Goal: Task Accomplishment & Management: Manage account settings

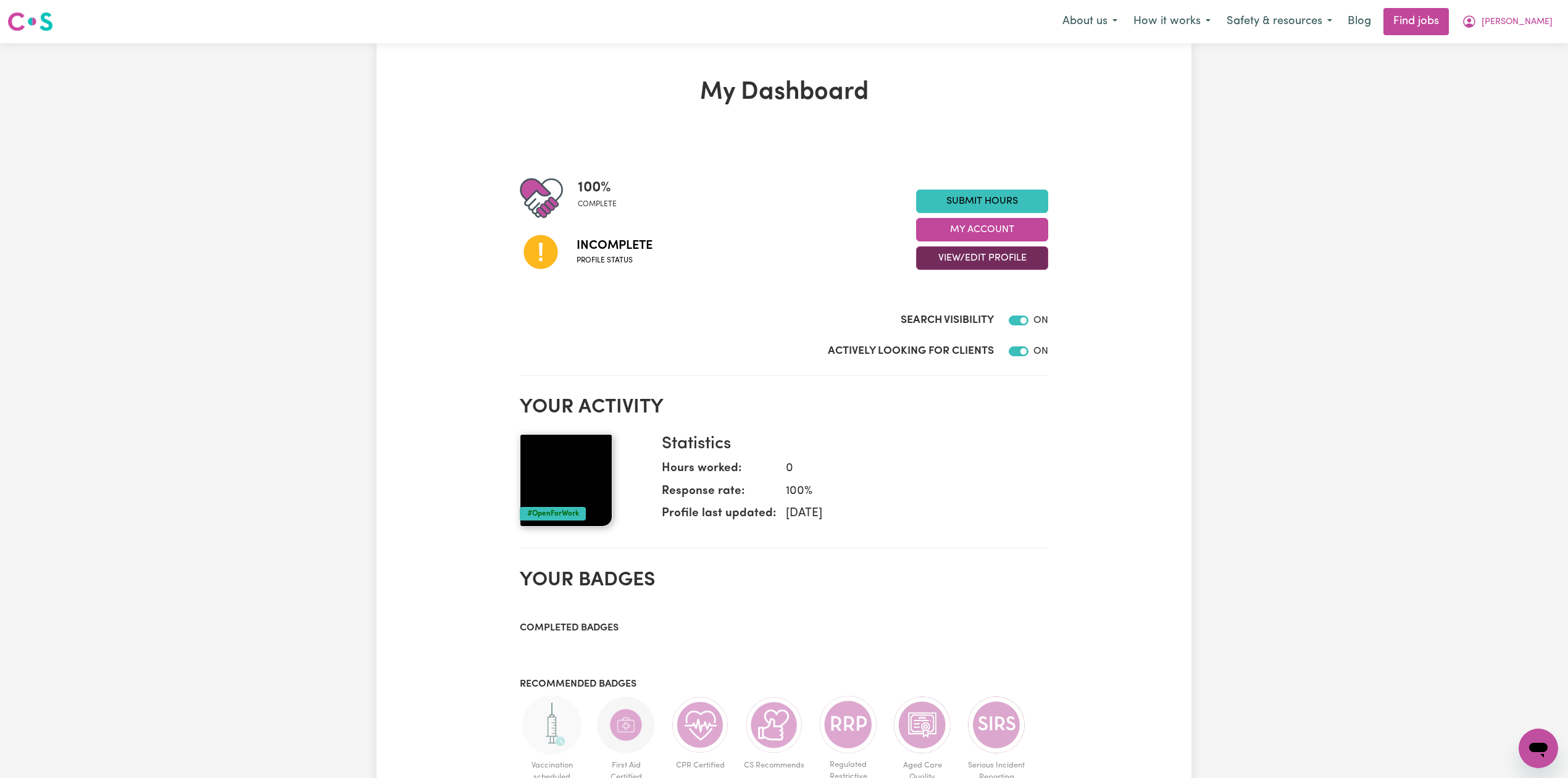
click at [985, 260] on button "View/Edit Profile" at bounding box center [982, 258] width 132 height 23
click at [952, 321] on link "Edit Profile" at bounding box center [975, 314] width 115 height 25
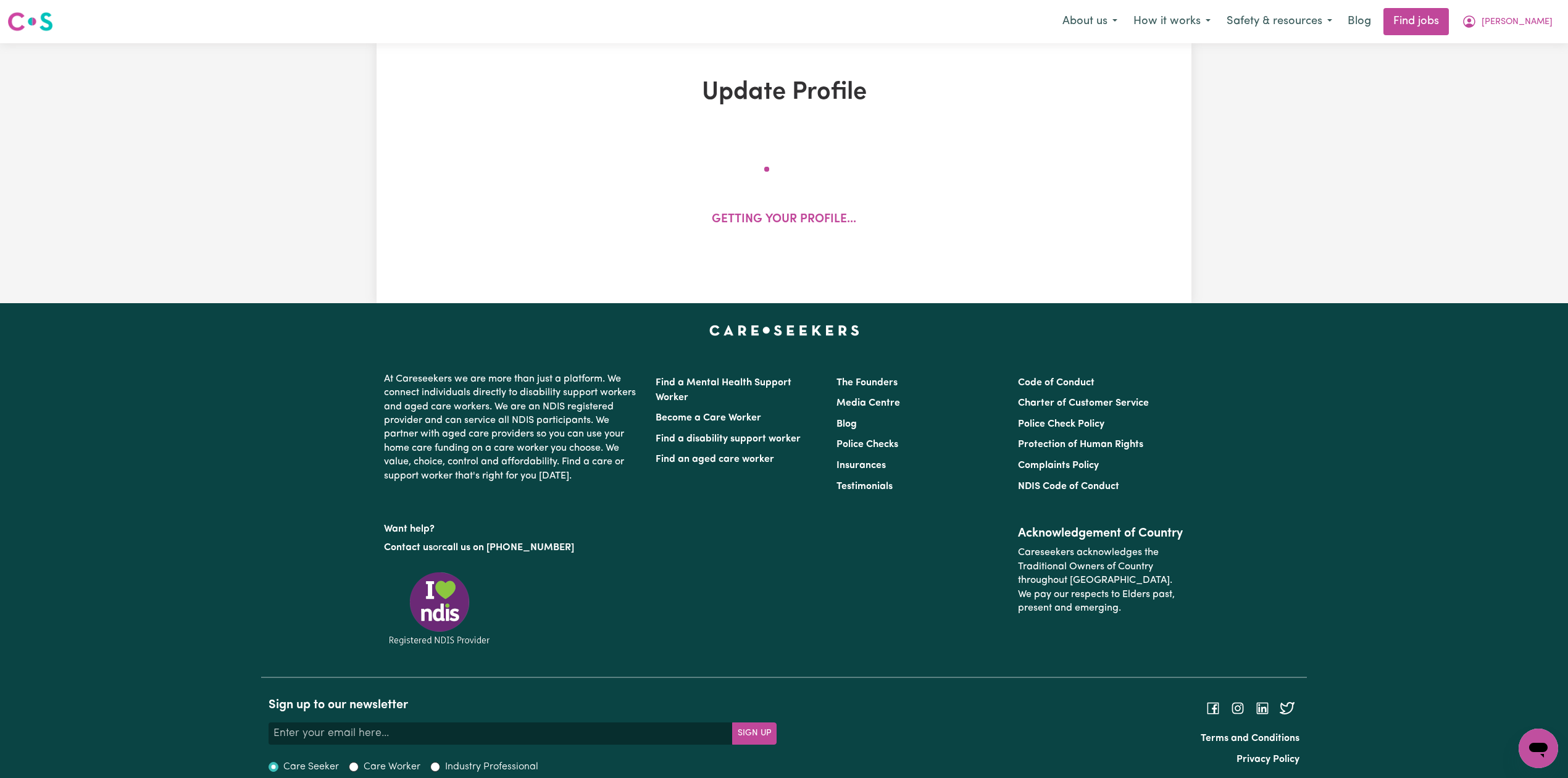
select select "[DEMOGRAPHIC_DATA]"
select select "Australian PR"
select select "Studying a healthcare related degree or qualification"
select select "37"
select select "45"
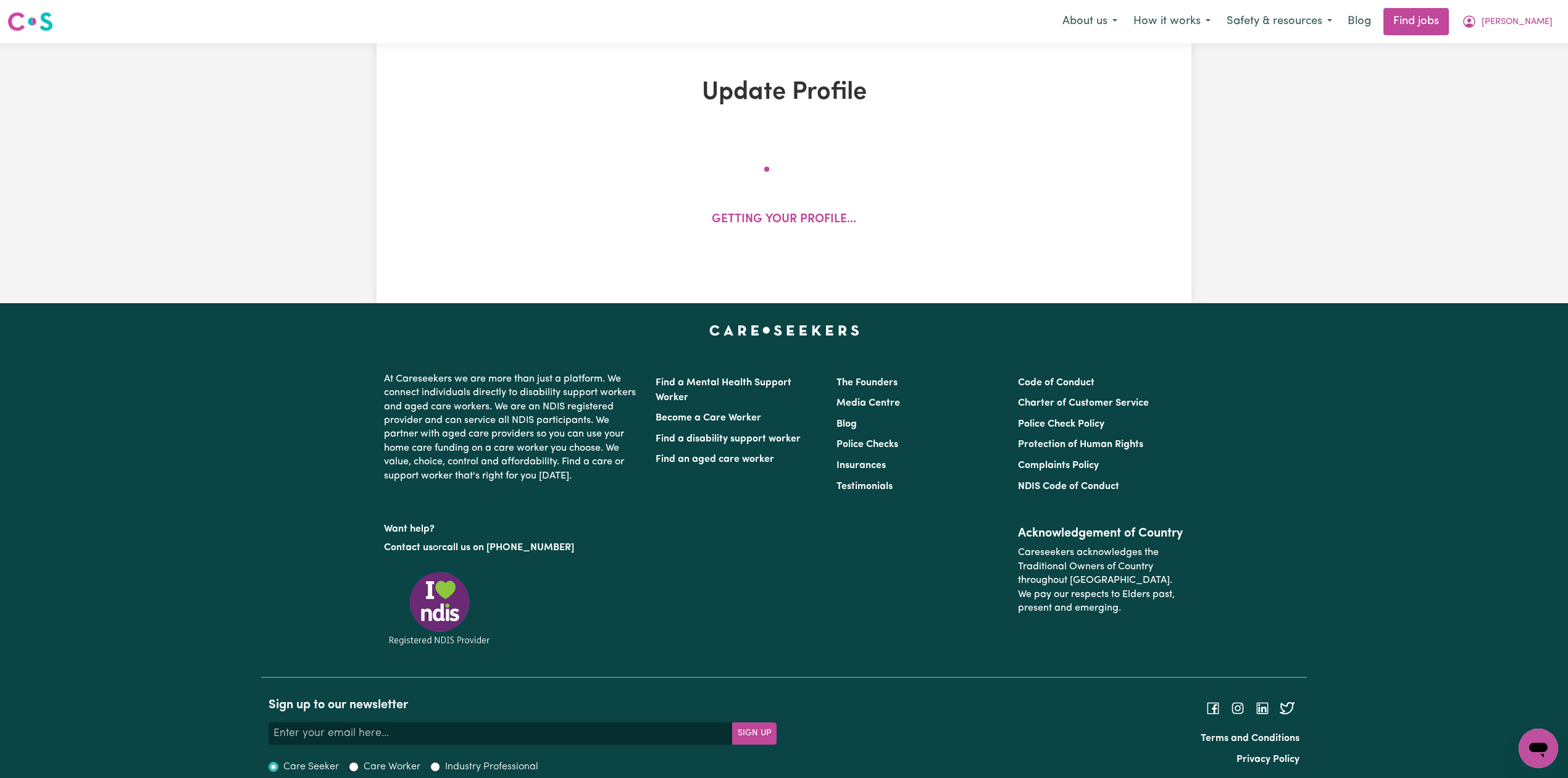
select select "50"
select select "75"
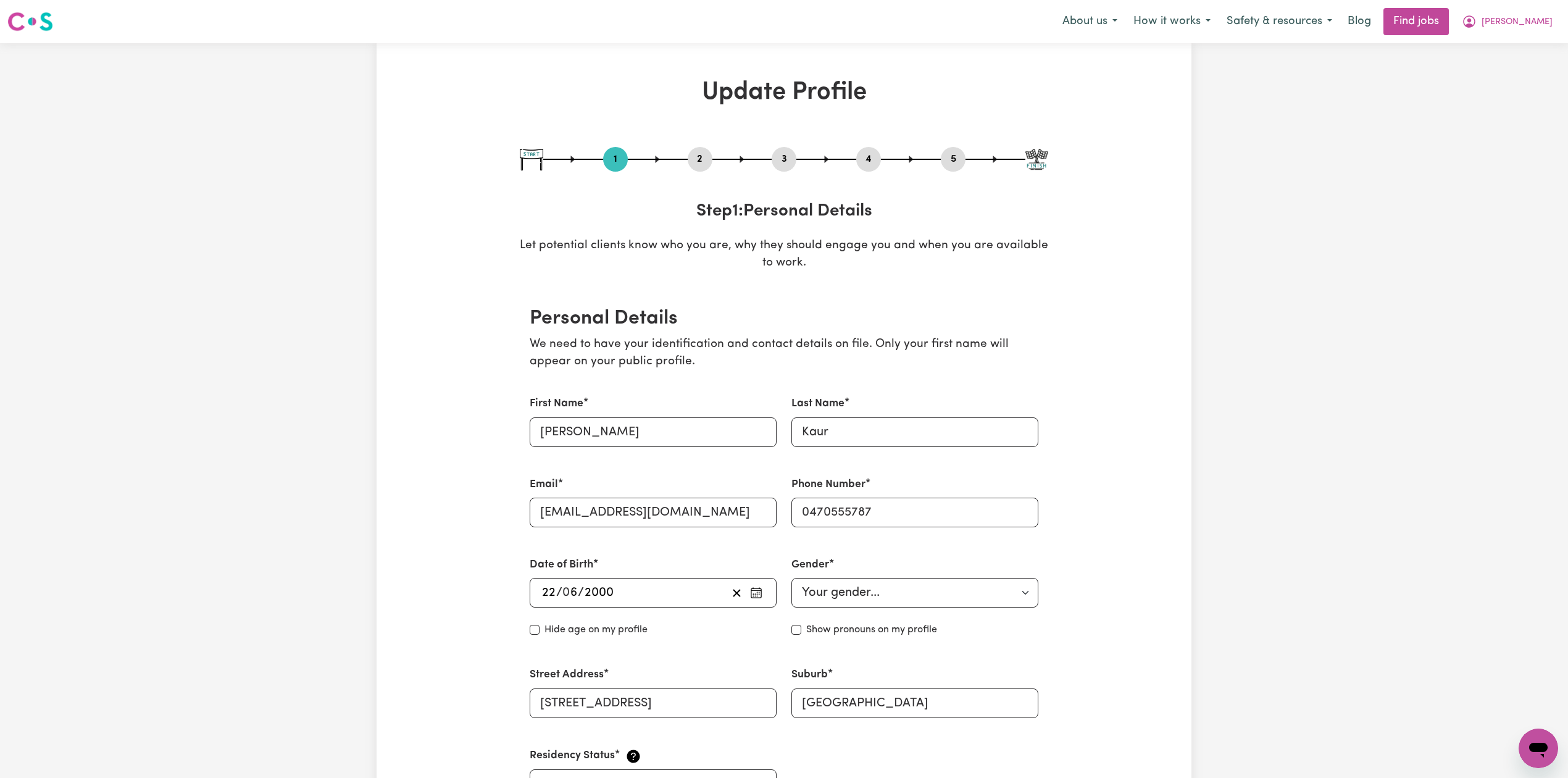
drag, startPoint x: 701, startPoint y: 160, endPoint x: 687, endPoint y: 175, distance: 20.5
click at [700, 160] on button "2" at bounding box center [700, 159] width 25 height 16
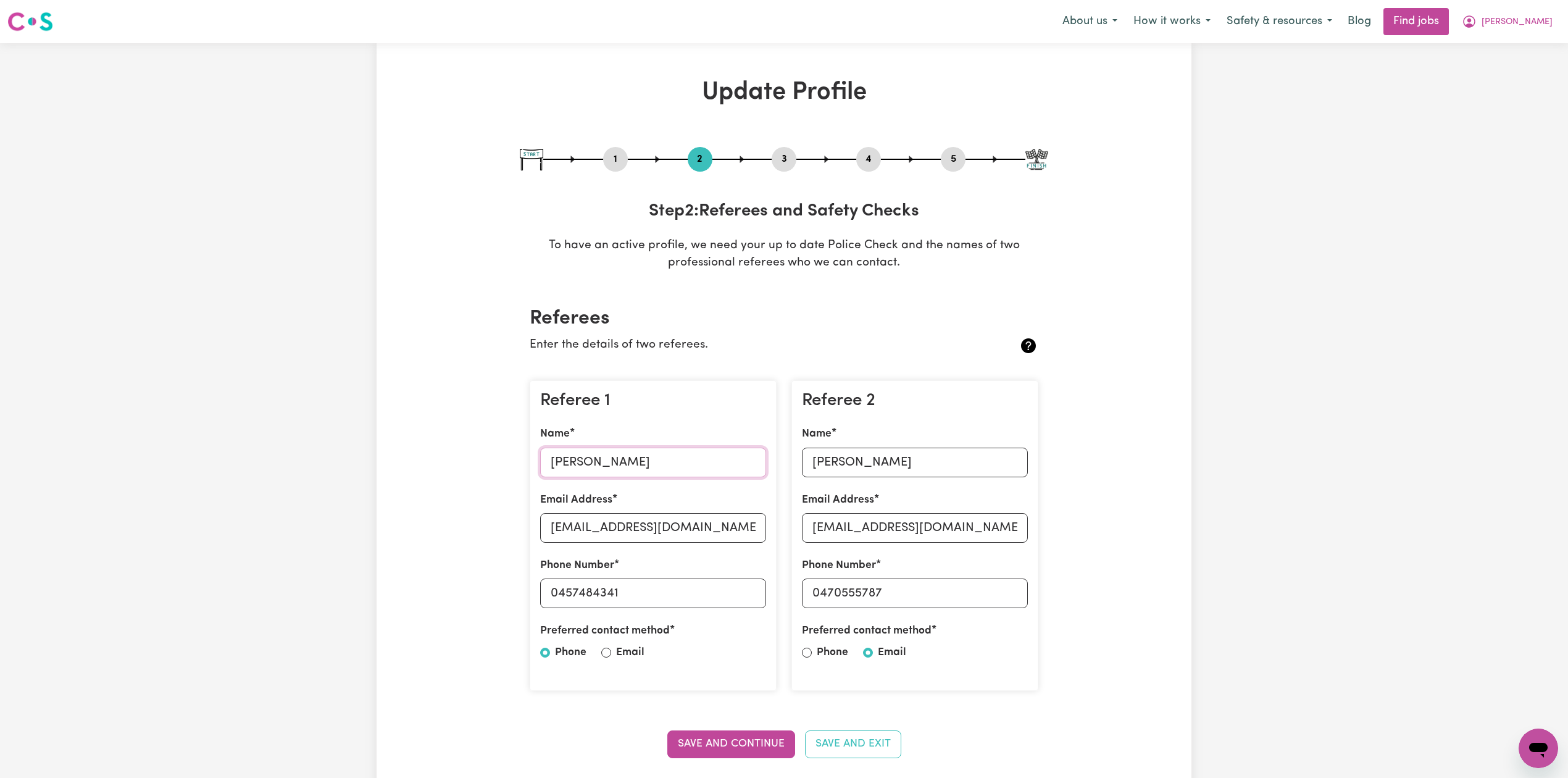
click at [581, 451] on input "[PERSON_NAME]" at bounding box center [653, 462] width 226 height 30
click at [670, 512] on div "Email Address [EMAIL_ADDRESS][DOMAIN_NAME]" at bounding box center [653, 518] width 226 height 51
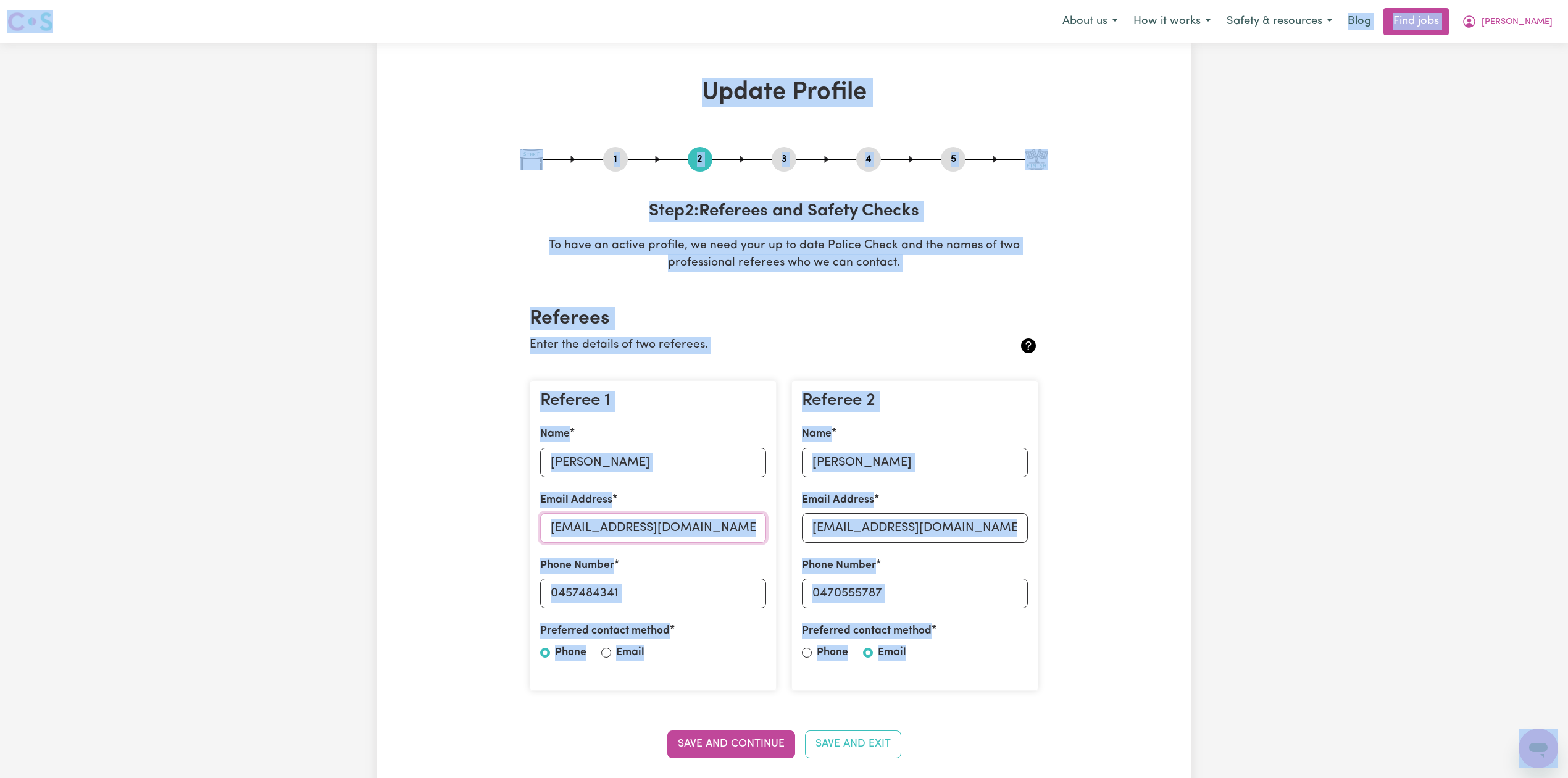
click at [579, 518] on input "[EMAIL_ADDRESS][DOMAIN_NAME]" at bounding box center [653, 528] width 226 height 30
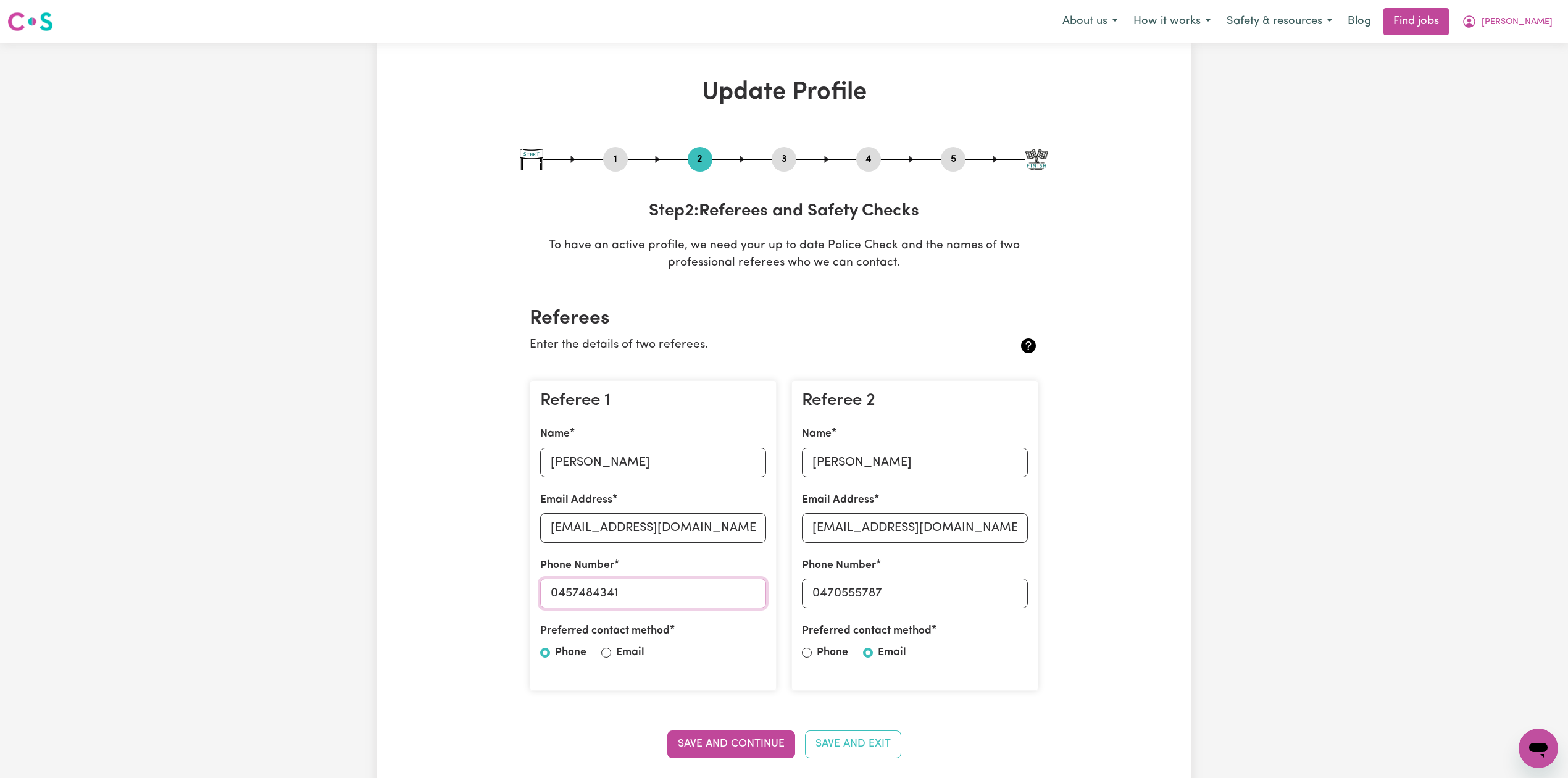
drag, startPoint x: 561, startPoint y: 593, endPoint x: 667, endPoint y: 593, distance: 106.0
click at [667, 593] on input "0457484341" at bounding box center [653, 593] width 226 height 30
click at [847, 476] on input "[PERSON_NAME]" at bounding box center [914, 462] width 226 height 30
click at [860, 526] on input "[EMAIL_ADDRESS][DOMAIN_NAME]" at bounding box center [914, 528] width 226 height 30
drag, startPoint x: 883, startPoint y: 591, endPoint x: 936, endPoint y: 591, distance: 53.0
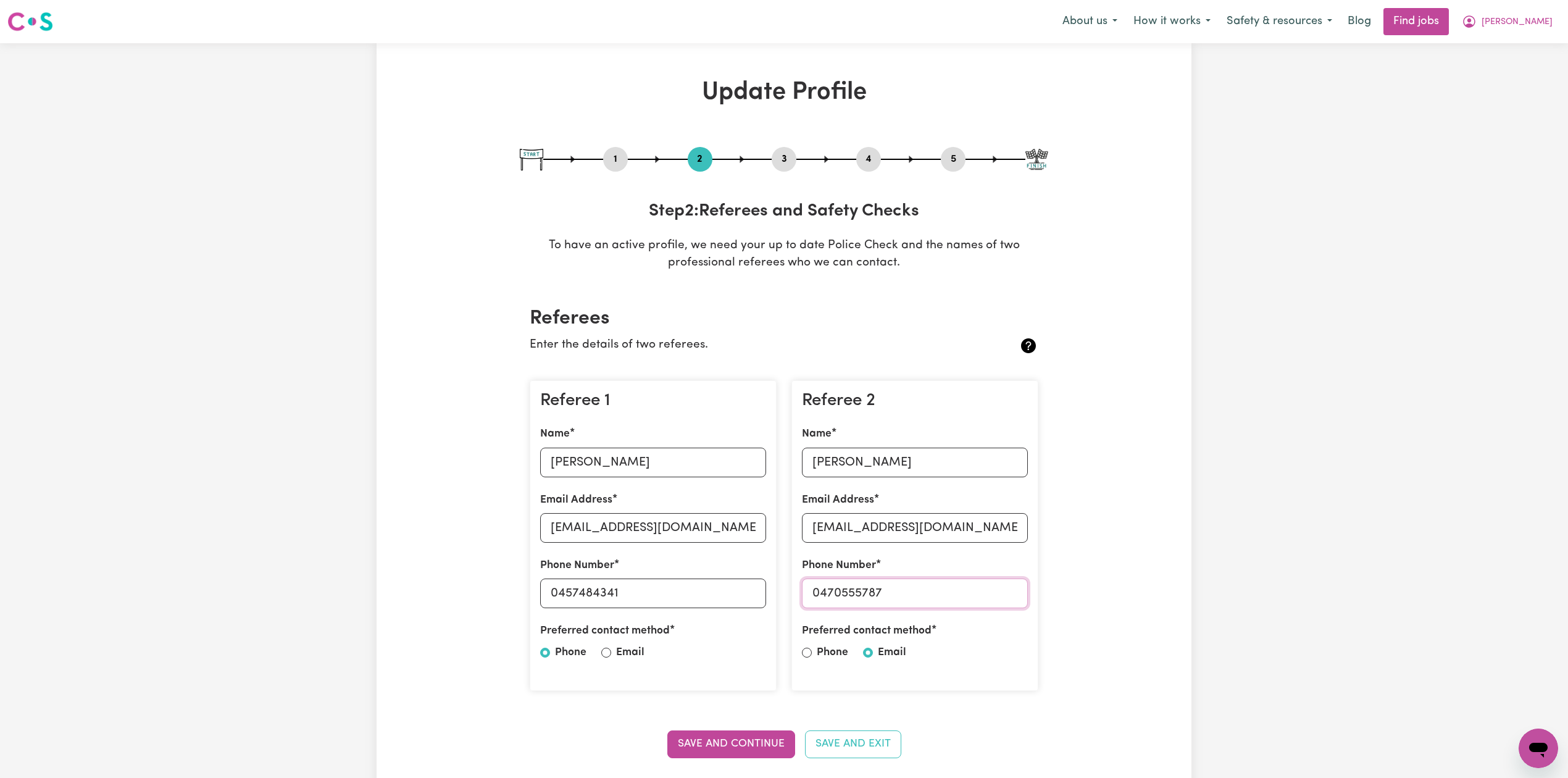
click at [936, 591] on input "0470555787" at bounding box center [914, 593] width 226 height 30
click at [959, 157] on button "5" at bounding box center [953, 159] width 25 height 16
select select "I am providing services privately on my own"
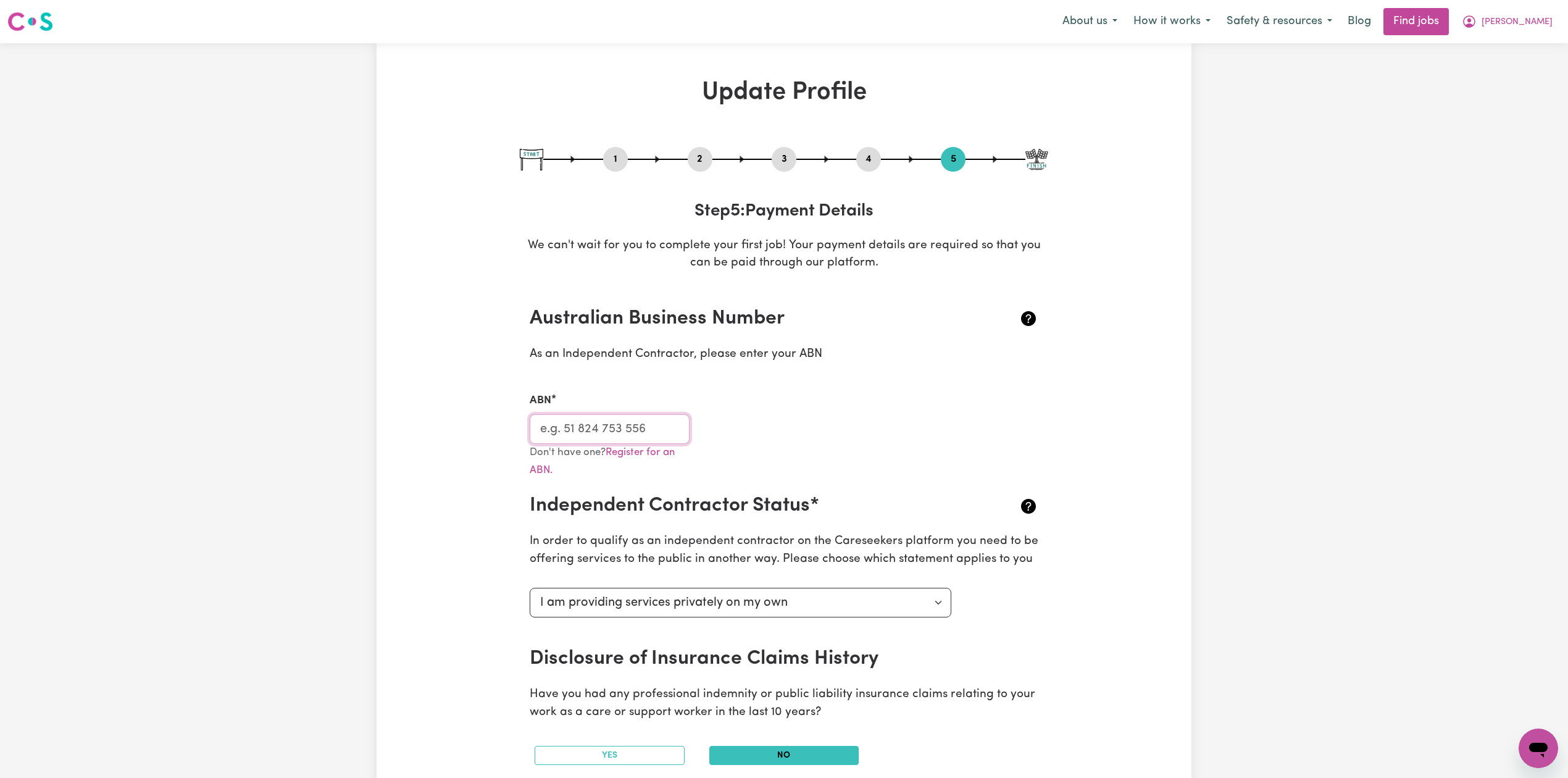
click at [627, 423] on input "ABN" at bounding box center [609, 429] width 160 height 30
click at [1512, 21] on button "[PERSON_NAME]" at bounding box center [1507, 22] width 107 height 26
click at [1495, 72] on link "My Dashboard" at bounding box center [1511, 71] width 98 height 23
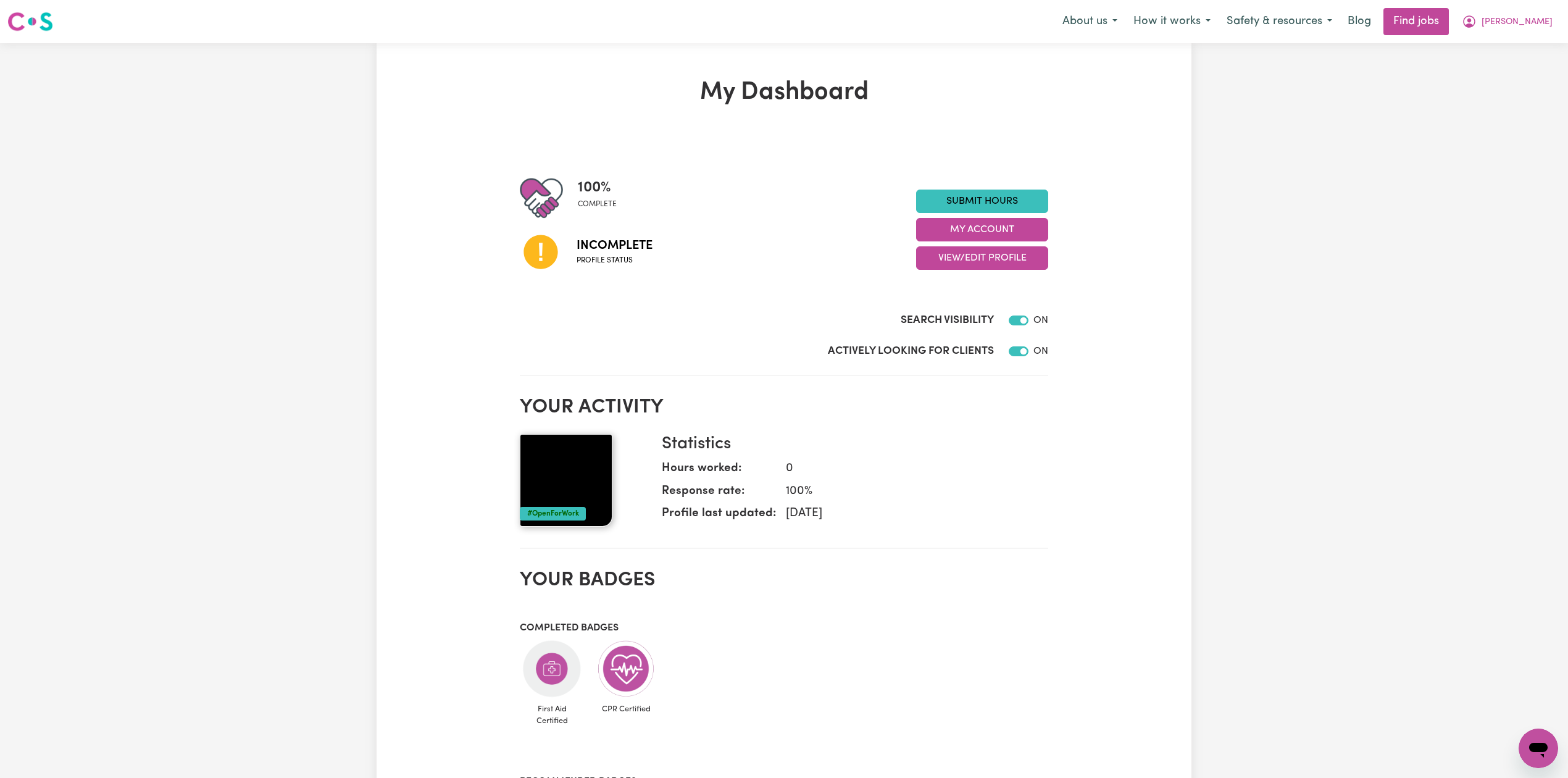
click at [1552, 35] on div "Menu About us How it works Safety & resources Blog Find jobs [PERSON_NAME]" at bounding box center [784, 22] width 1568 height 29
drag, startPoint x: 1543, startPoint y: 20, endPoint x: 1542, endPoint y: 34, distance: 14.0
click at [1542, 20] on span "[PERSON_NAME]" at bounding box center [1517, 22] width 71 height 13
click at [1541, 92] on link "Logout" at bounding box center [1511, 94] width 98 height 23
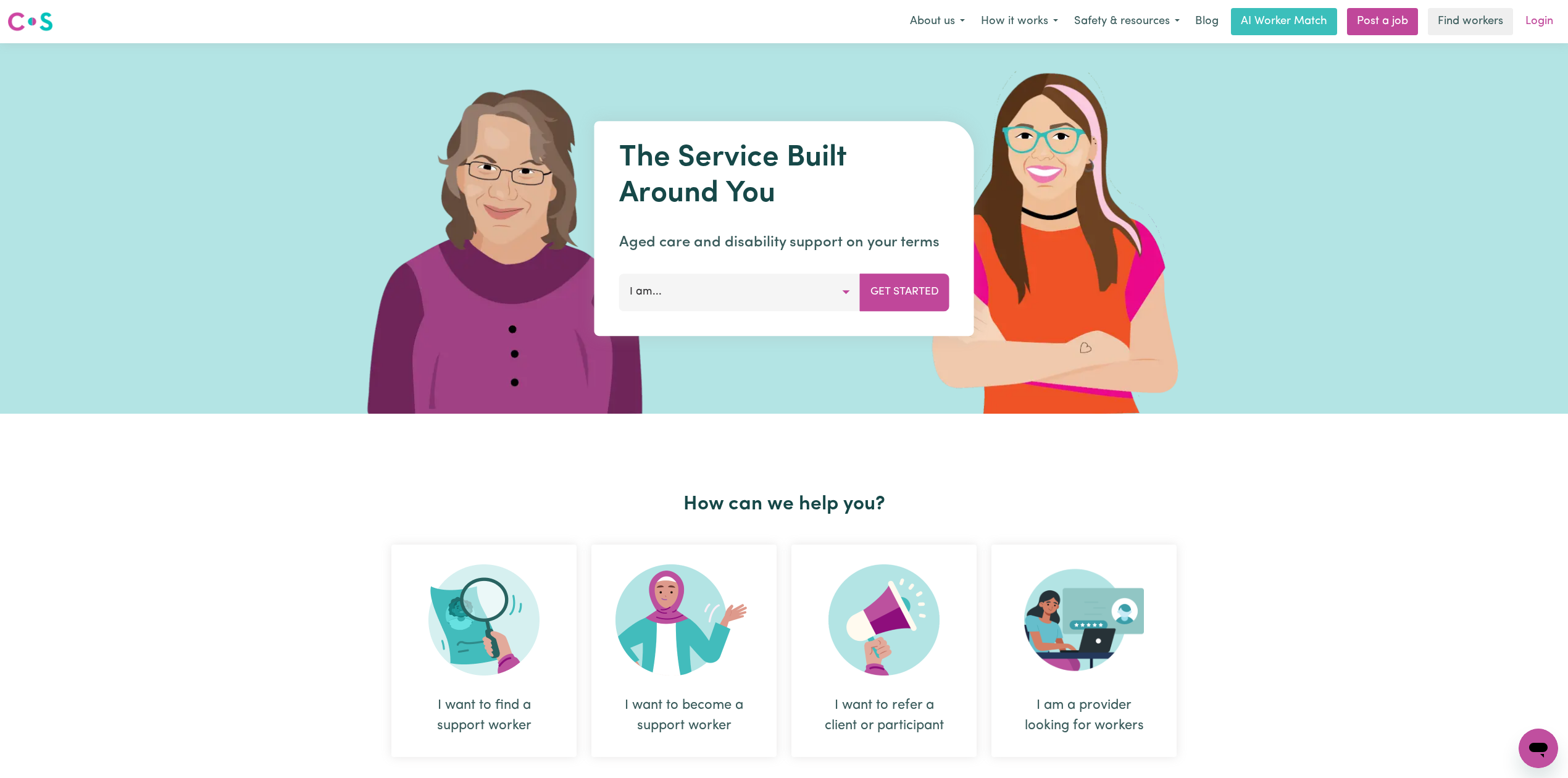
click at [1540, 17] on link "Login" at bounding box center [1539, 22] width 42 height 27
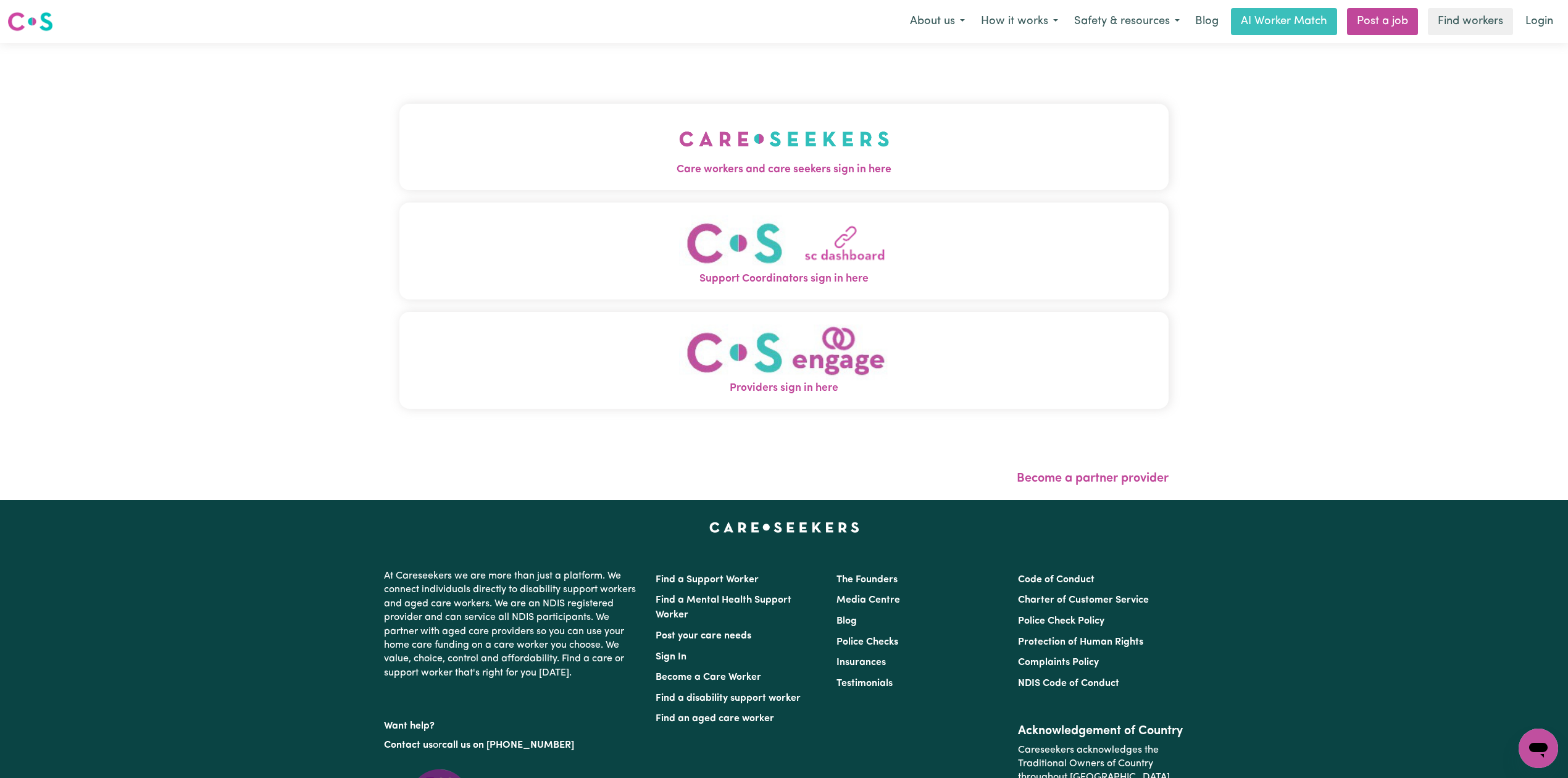
click at [710, 184] on button "Care workers and care seekers sign in here" at bounding box center [784, 147] width 769 height 86
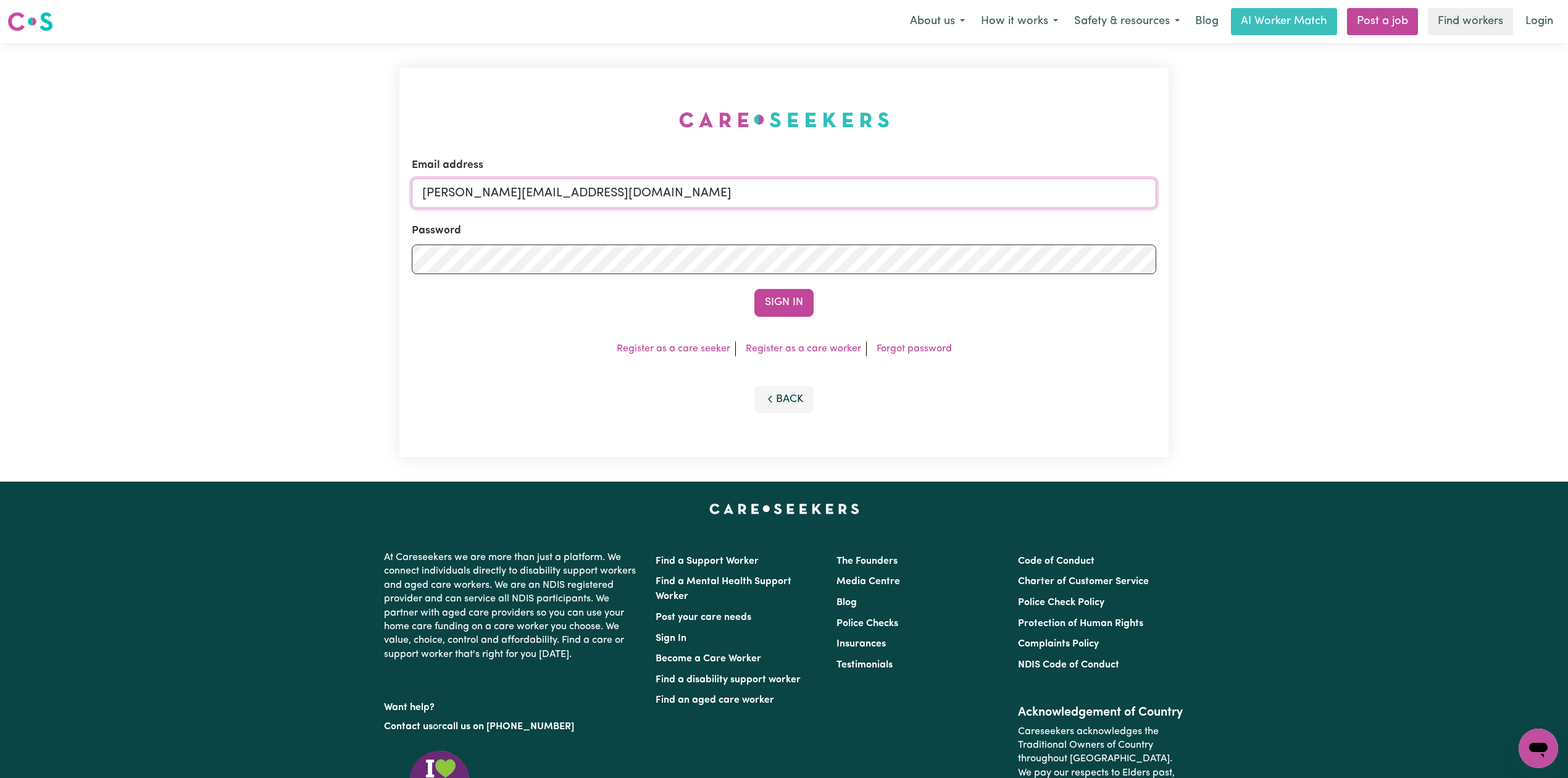
drag, startPoint x: 716, startPoint y: 203, endPoint x: 706, endPoint y: 208, distance: 11.2
click at [716, 203] on input "[PERSON_NAME][EMAIL_ADDRESS][DOMAIN_NAME]" at bounding box center [784, 193] width 745 height 30
drag, startPoint x: 485, startPoint y: 191, endPoint x: 825, endPoint y: 229, distance: 342.1
click at [828, 227] on form "Email address Superuser~[EMAIL_ADDRESS][DOMAIN_NAME] Password Sign In" at bounding box center [784, 237] width 745 height 159
type input "Superuser~[EMAIL_ADDRESS][DOMAIN_NAME]"
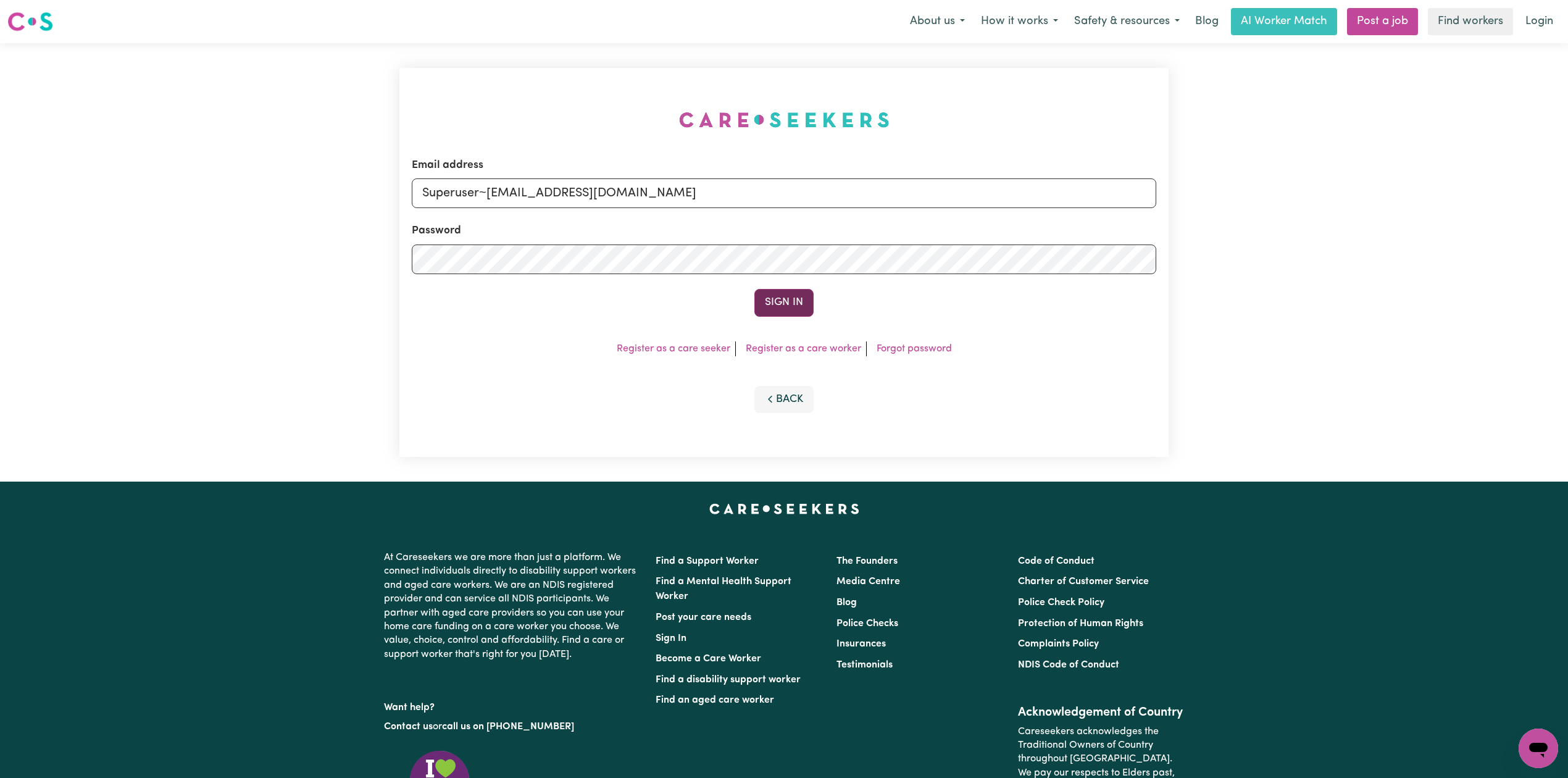
click at [778, 293] on button "Sign In" at bounding box center [784, 302] width 60 height 27
